Goal: Navigation & Orientation: Find specific page/section

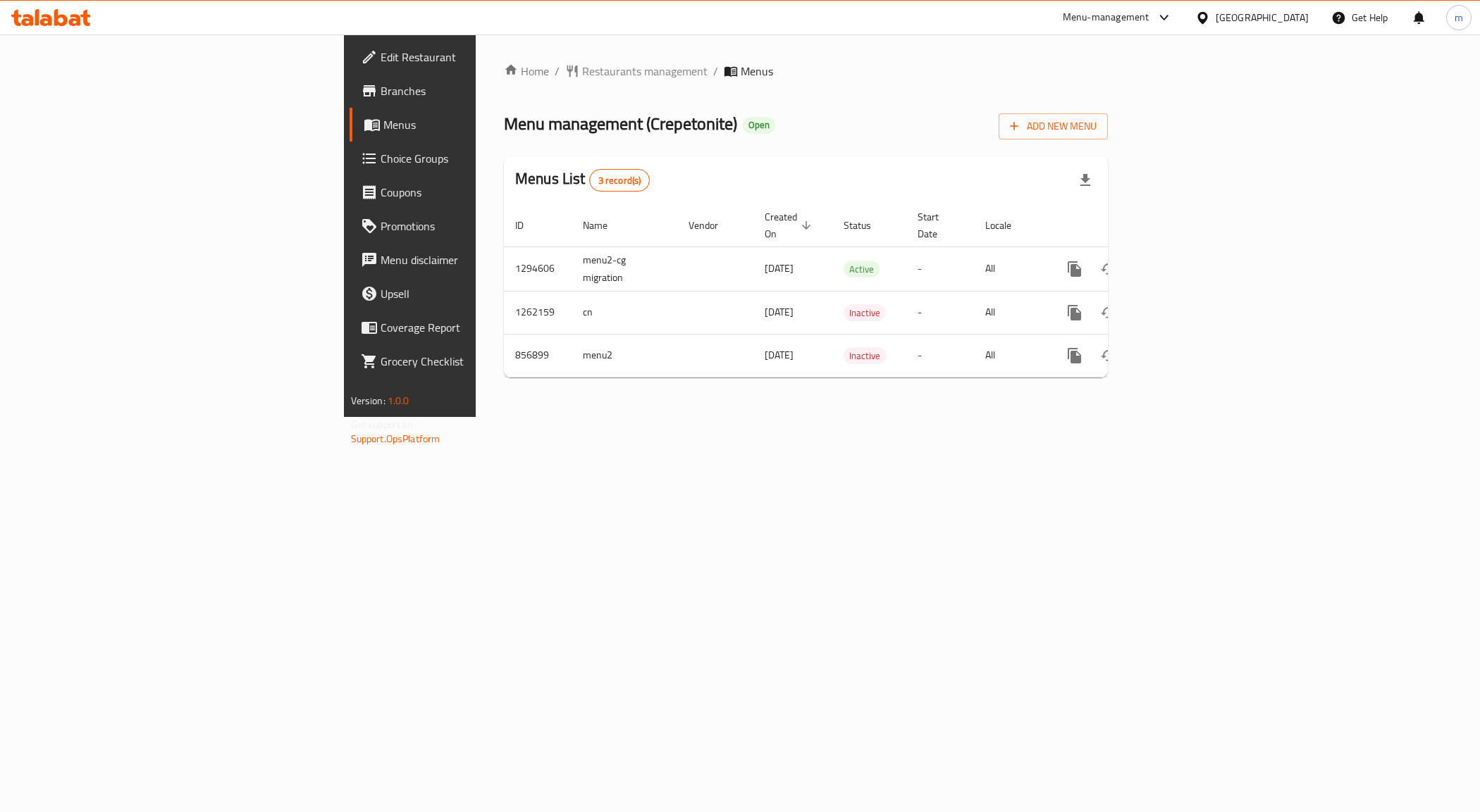
click at [381, 90] on span "Branches" at bounding box center [481, 91] width 200 height 17
click at [383, 127] on span "Menus" at bounding box center [482, 125] width 196 height 17
click at [381, 86] on span "Branches" at bounding box center [481, 91] width 200 height 17
click at [383, 121] on span "Menus" at bounding box center [482, 125] width 196 height 17
click at [381, 92] on span "Branches" at bounding box center [481, 91] width 200 height 17
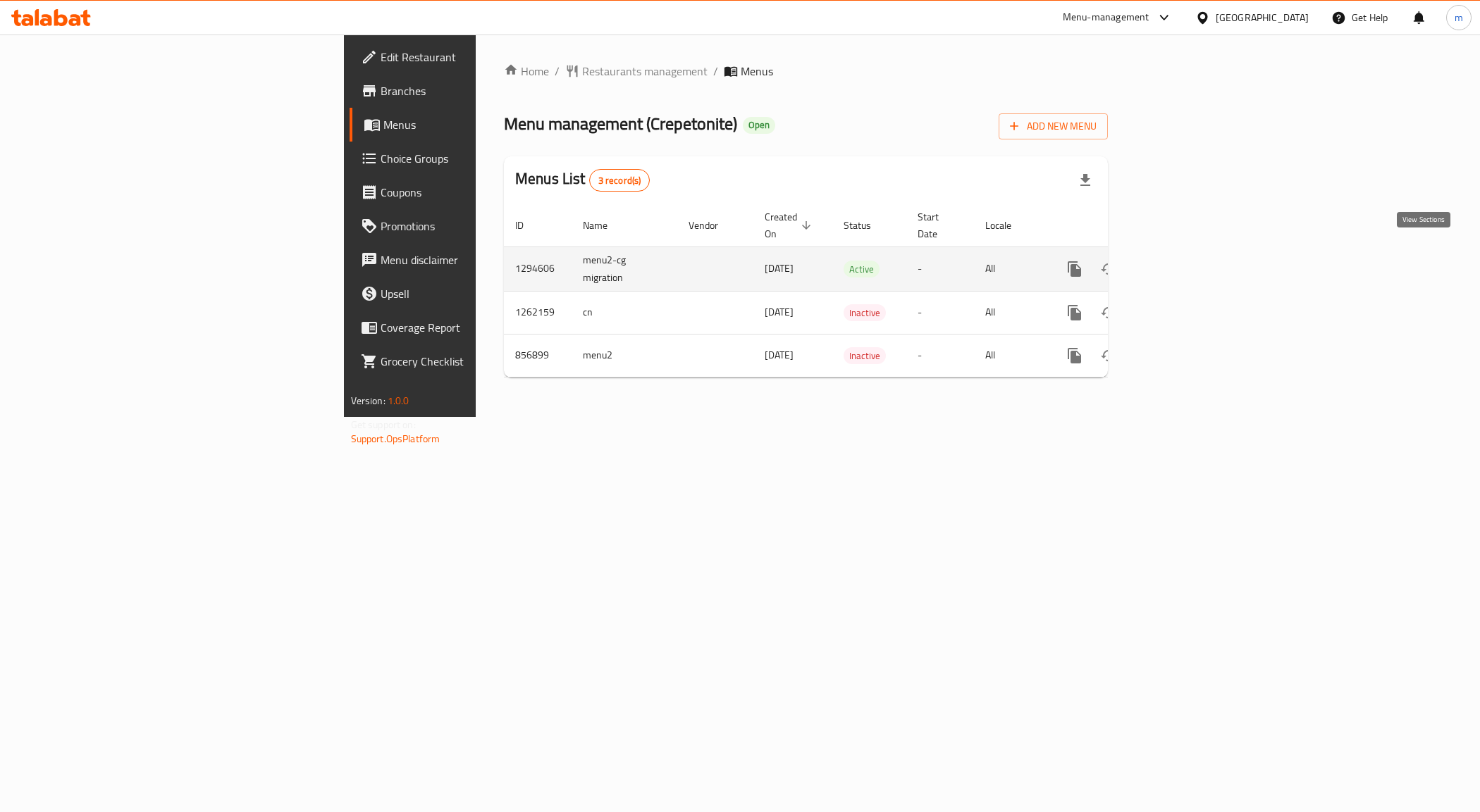
click at [1185, 261] on icon "enhanced table" at bounding box center [1177, 270] width 17 height 17
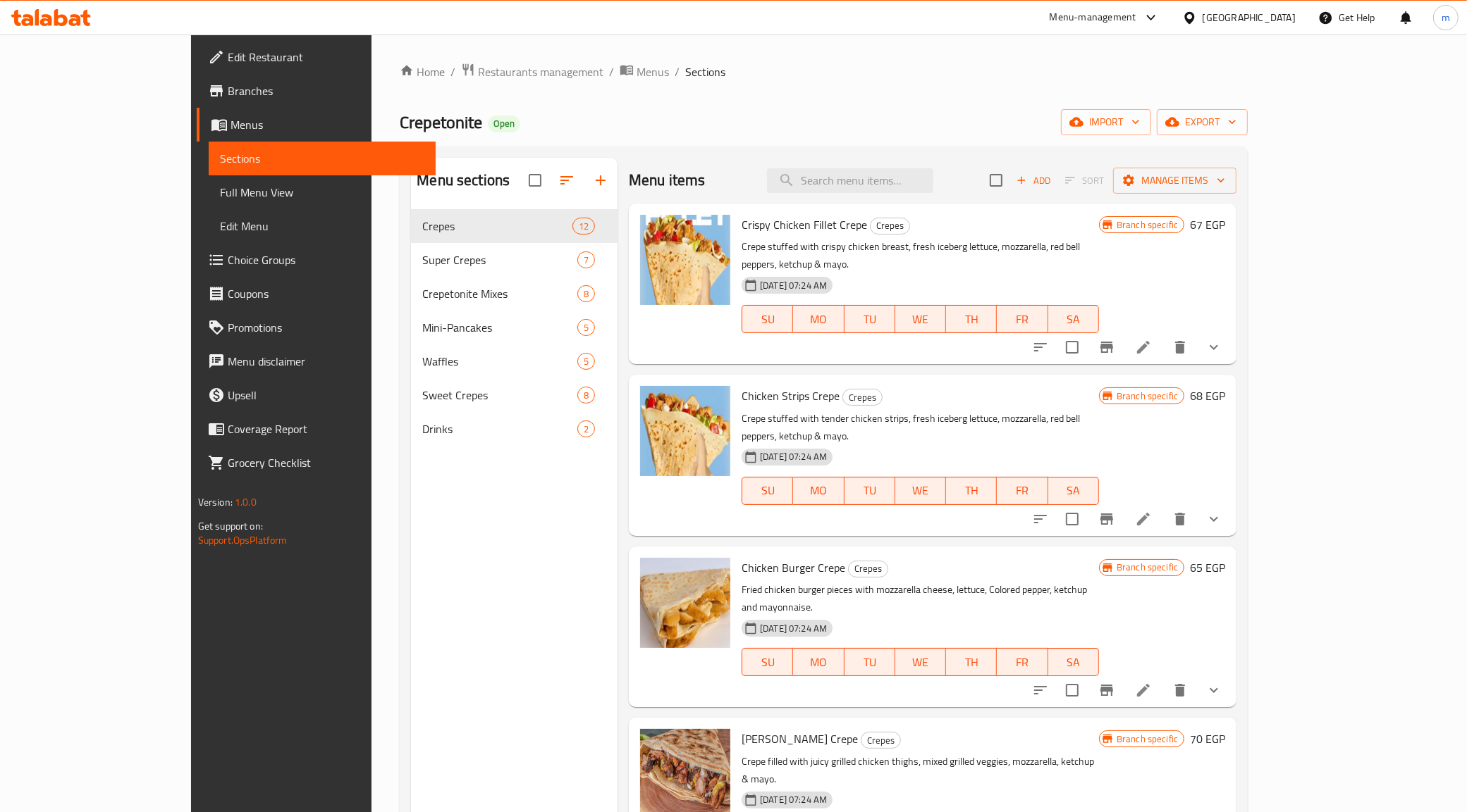
click at [220, 192] on span "Full Menu View" at bounding box center [322, 193] width 205 height 17
